Goal: Information Seeking & Learning: Learn about a topic

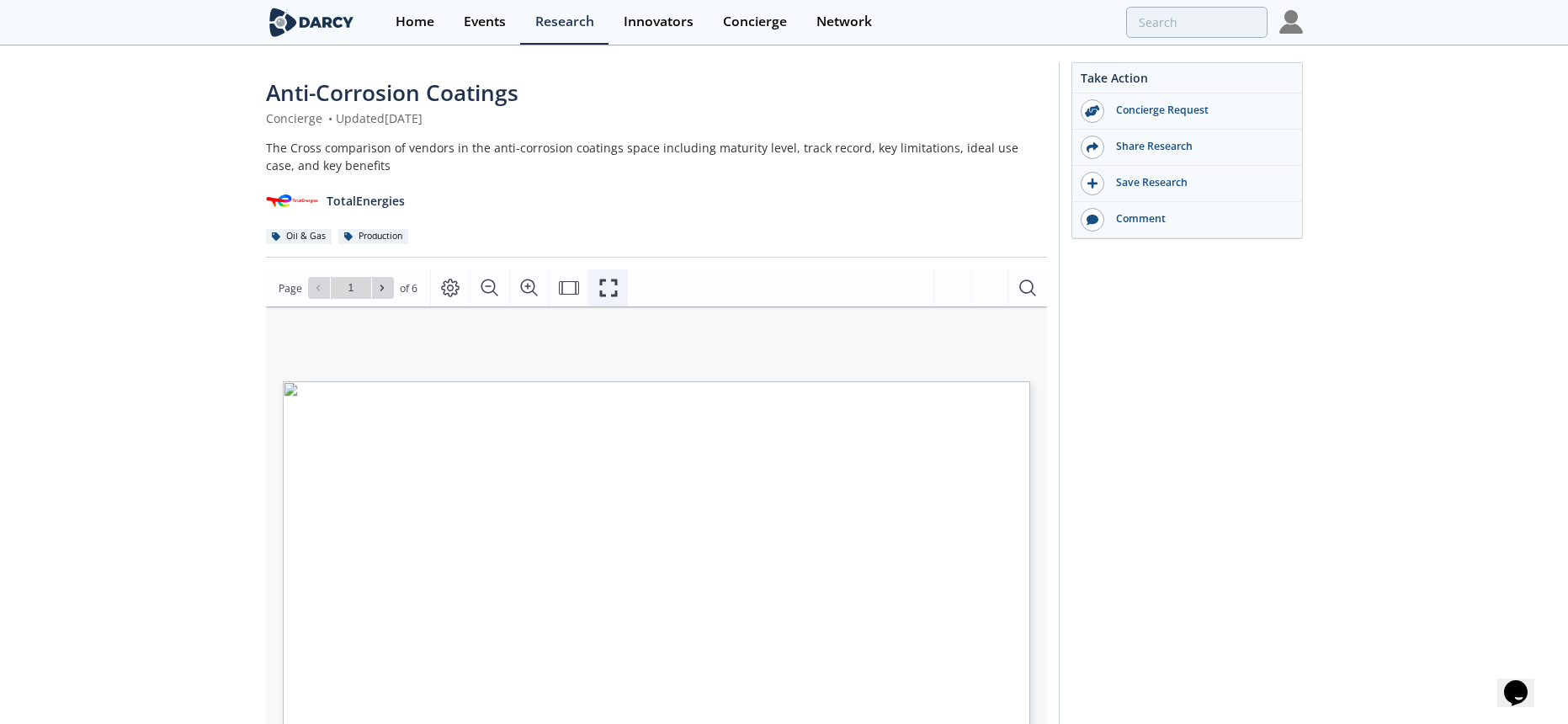
drag, startPoint x: 610, startPoint y: 287, endPoint x: 1079, endPoint y: 564, distance: 544.7
click at [610, 287] on icon "Fullscreen" at bounding box center [609, 287] width 20 height 20
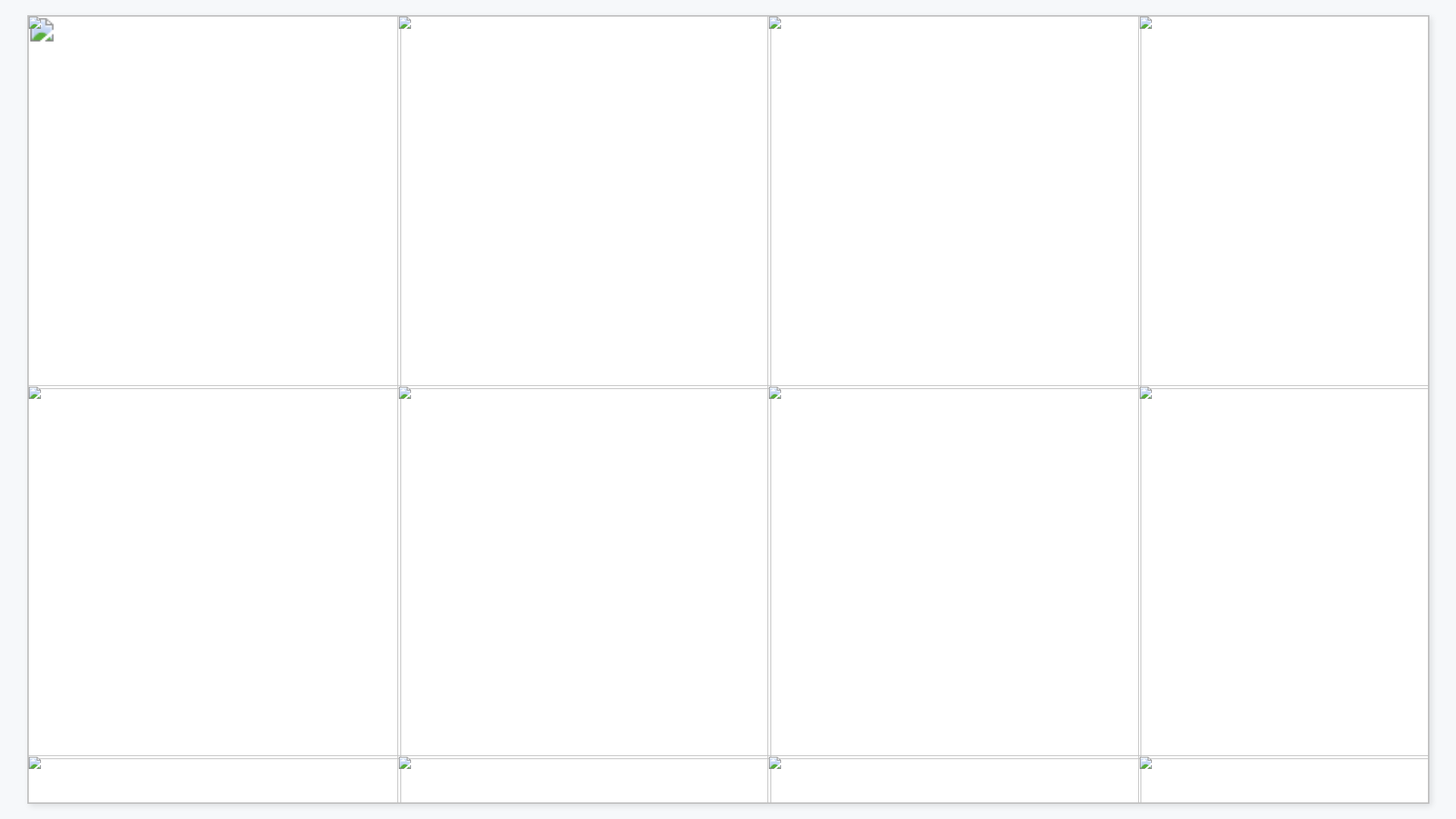
click at [666, 335] on span "Smooth final surface improves flow" at bounding box center [751, 332] width 259 height 15
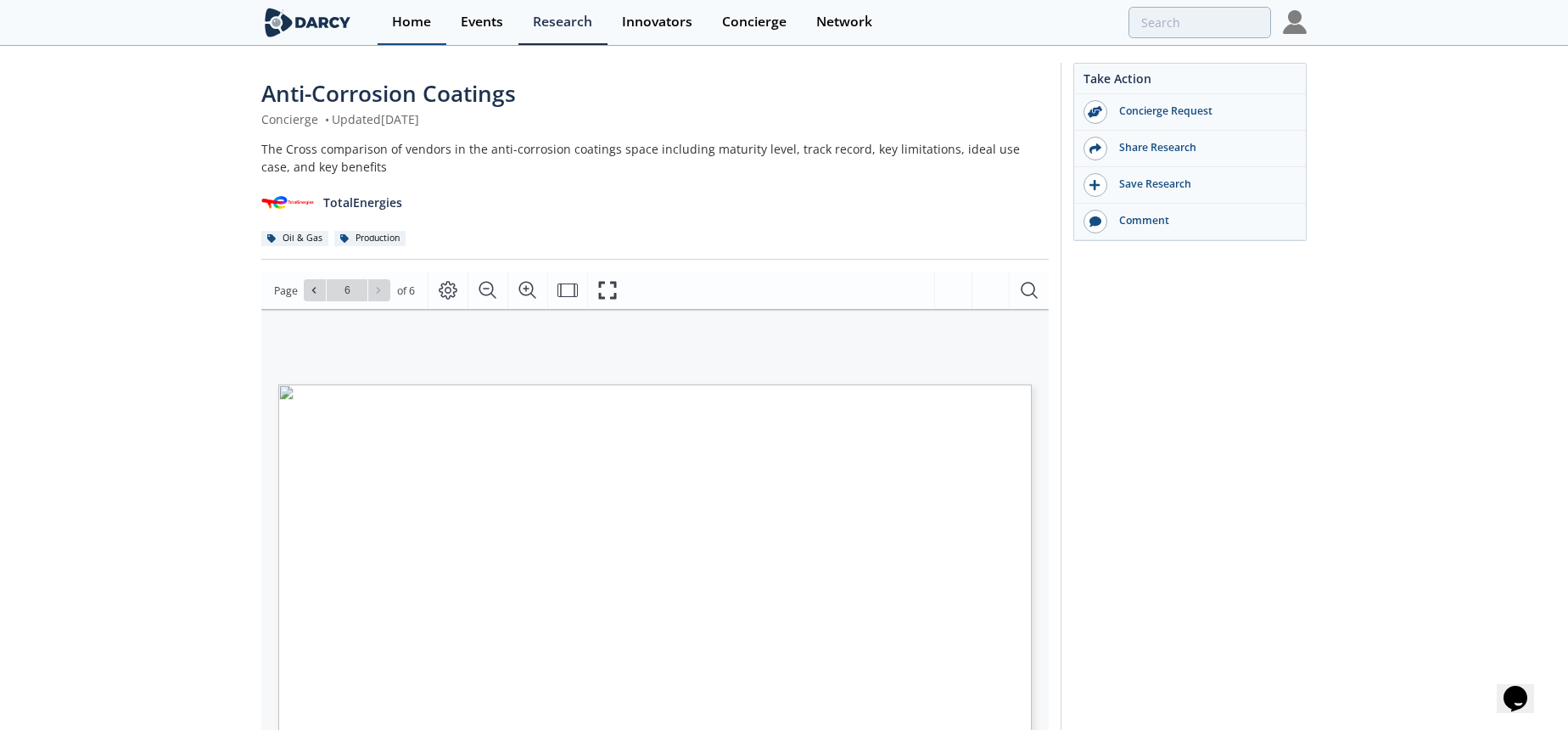
click at [420, 29] on div "Home" at bounding box center [411, 22] width 39 height 13
